Goal: Task Accomplishment & Management: Manage account settings

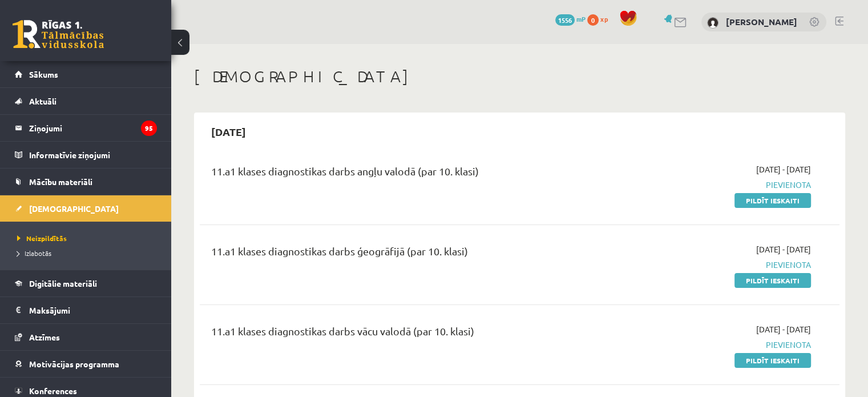
click at [76, 124] on legend "Ziņojumi 95" at bounding box center [93, 128] width 128 height 26
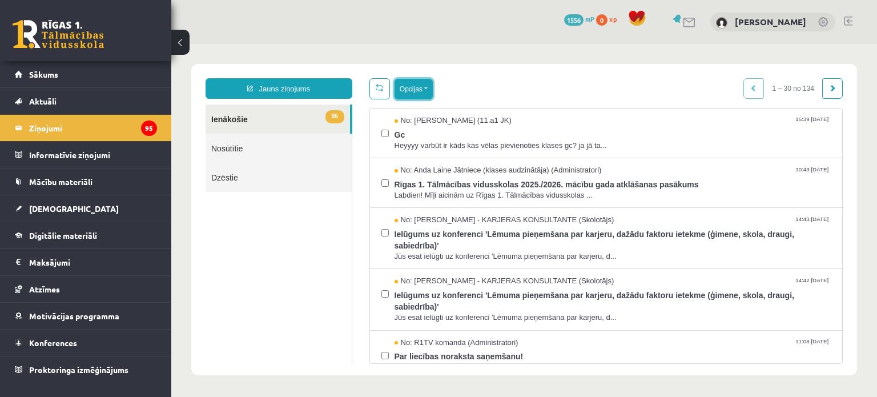
click at [418, 84] on button "Opcijas" at bounding box center [413, 89] width 38 height 21
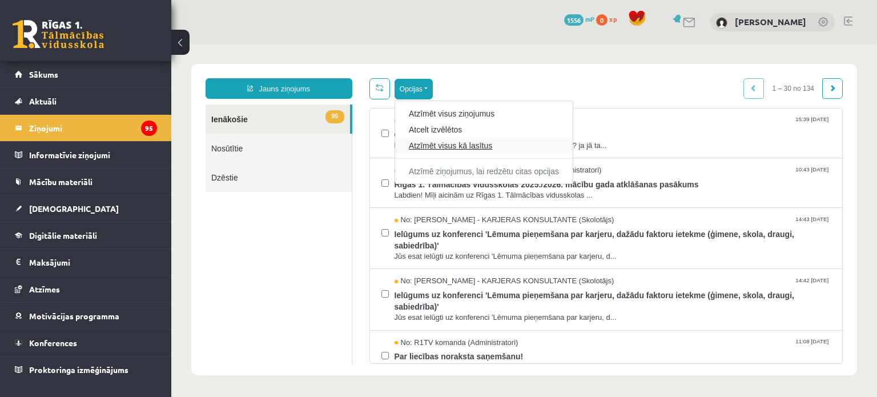
click at [450, 144] on link "Atzīmēt visus kā lasītus" at bounding box center [484, 145] width 150 height 11
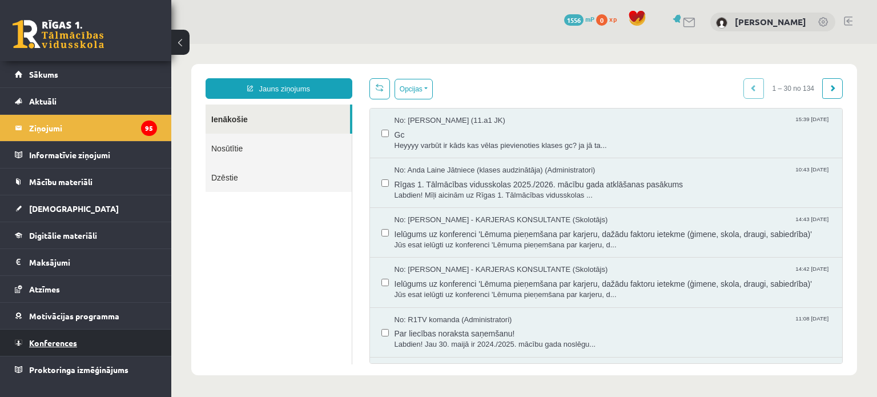
click at [75, 338] on span "Konferences" at bounding box center [53, 342] width 48 height 10
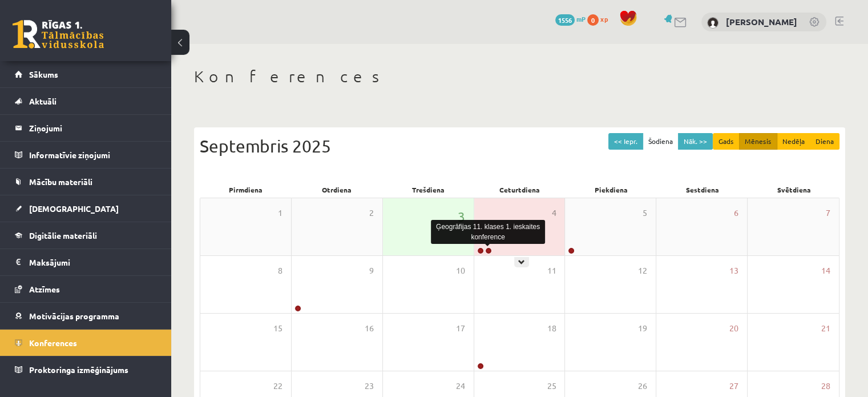
click at [486, 250] on link at bounding box center [488, 250] width 7 height 7
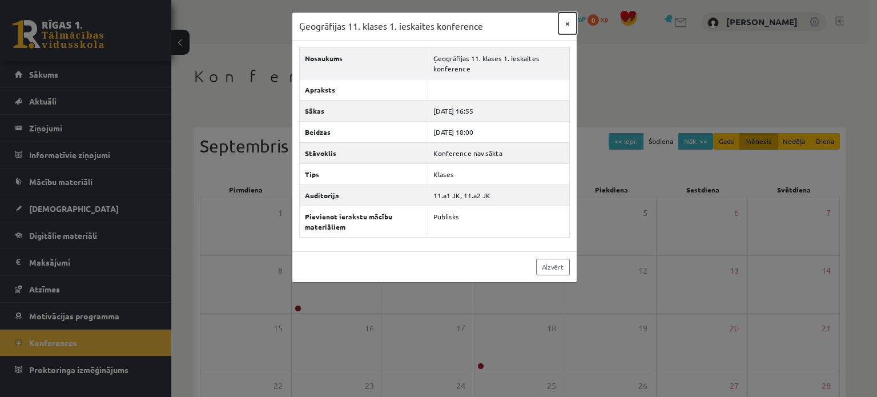
click at [564, 23] on button "×" at bounding box center [567, 24] width 18 height 22
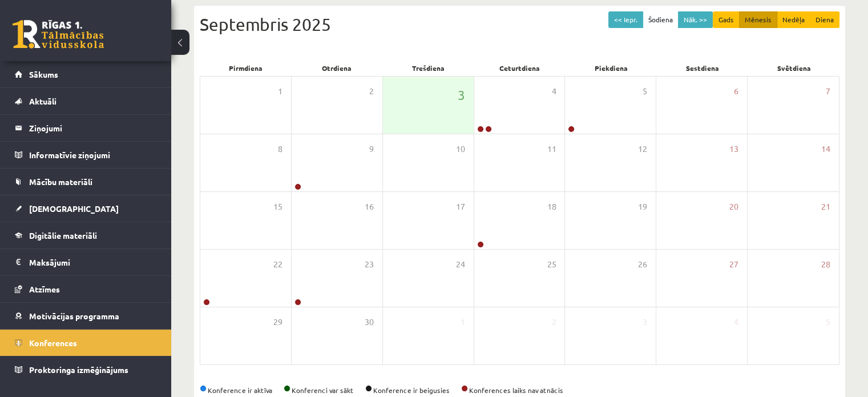
scroll to position [119, 0]
